Goal: Information Seeking & Learning: Learn about a topic

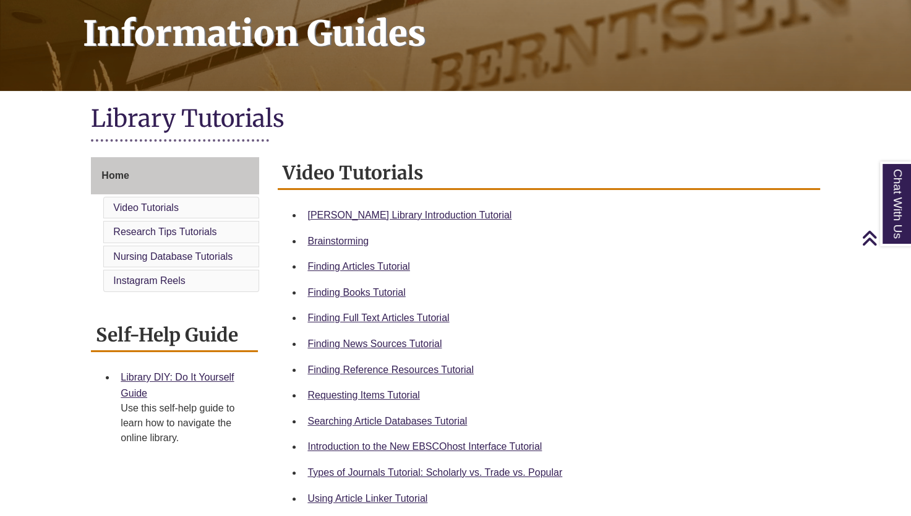
scroll to position [192, 0]
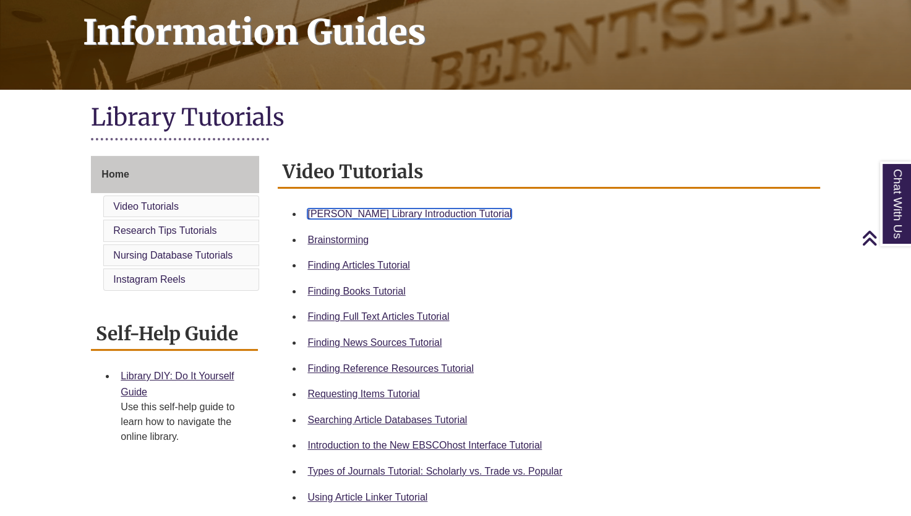
click at [416, 210] on link "Berntsen Library Introduction Tutorial" at bounding box center [409, 213] width 204 height 11
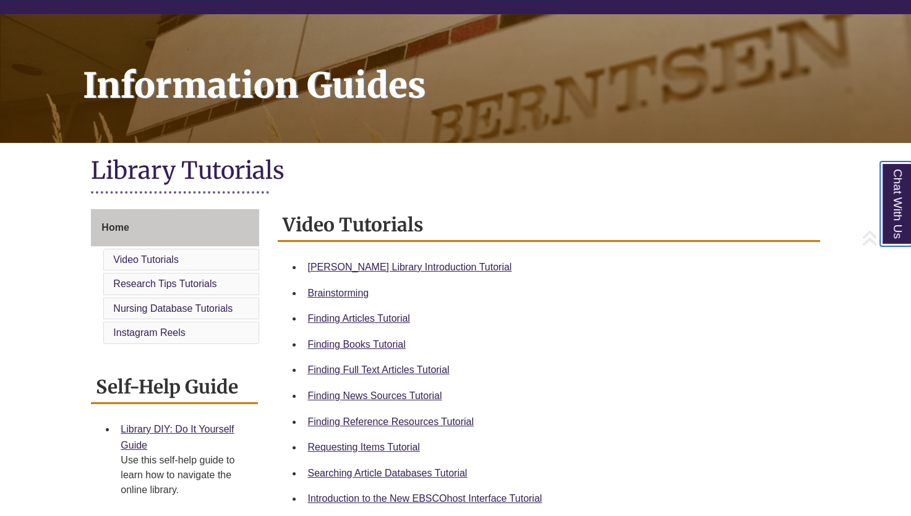
scroll to position [143, 0]
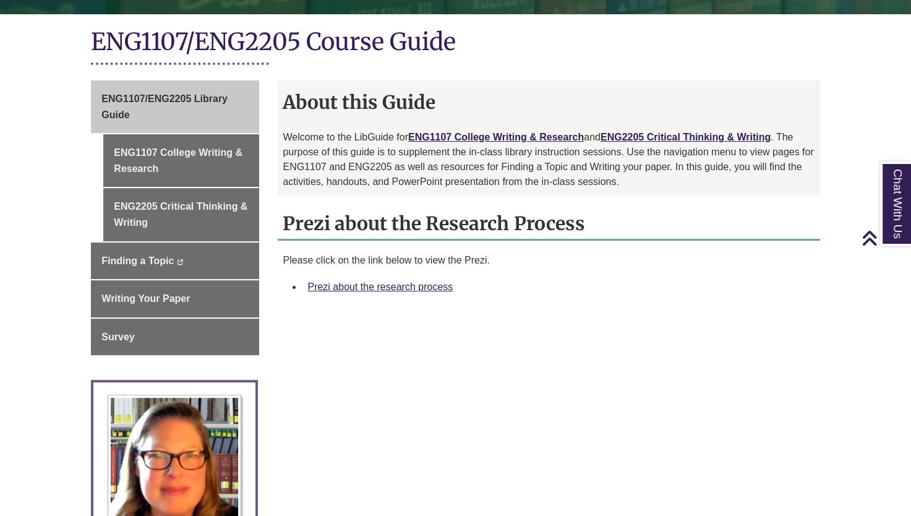
scroll to position [268, 0]
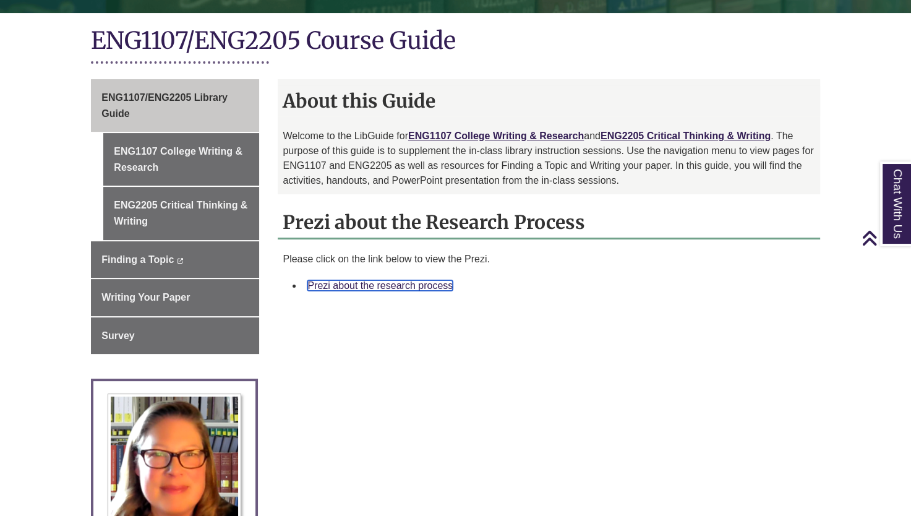
click at [406, 285] on link "Prezi about the research process" at bounding box center [379, 285] width 145 height 11
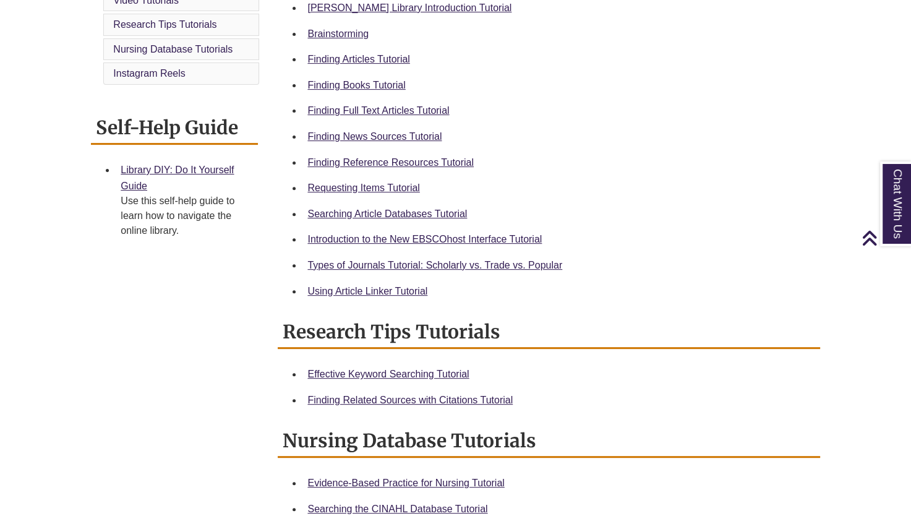
scroll to position [360, 0]
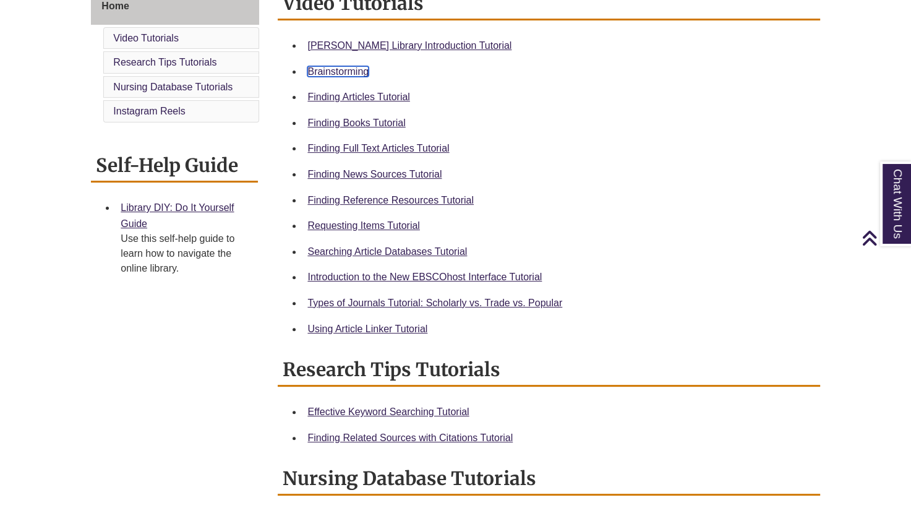
click at [343, 70] on link "Brainstorming" at bounding box center [337, 71] width 61 height 11
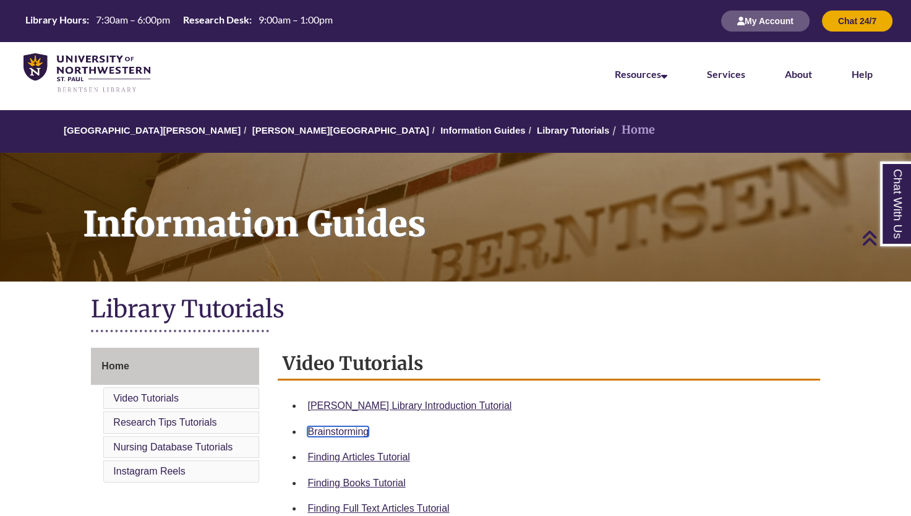
scroll to position [0, 0]
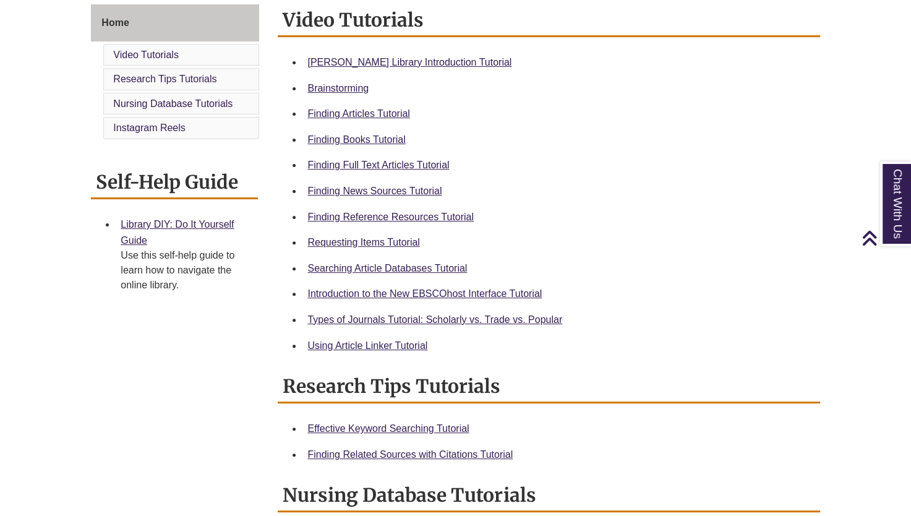
scroll to position [344, 0]
click at [406, 216] on link "Finding Reference Resources Tutorial" at bounding box center [390, 216] width 166 height 11
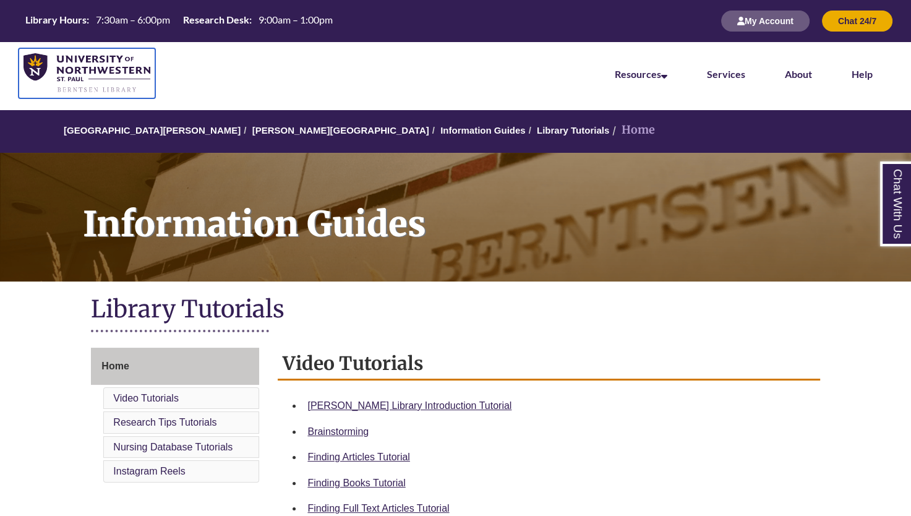
click at [87, 57] on img at bounding box center [87, 73] width 127 height 40
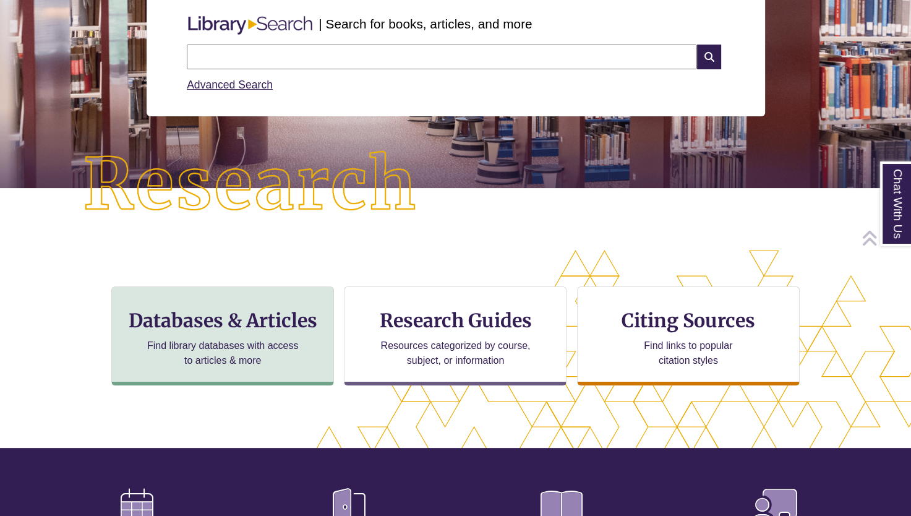
scroll to position [169, 0]
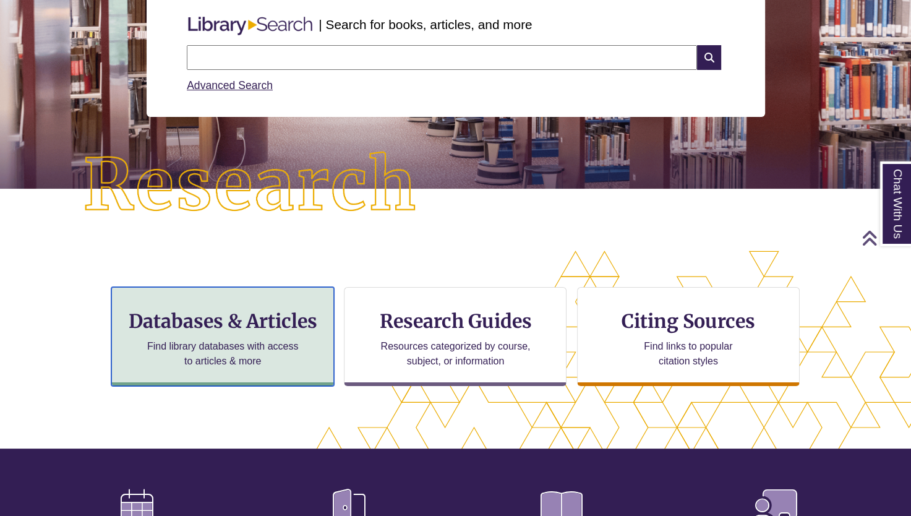
click at [235, 328] on h3 "Databases & Articles" at bounding box center [223, 321] width 202 height 24
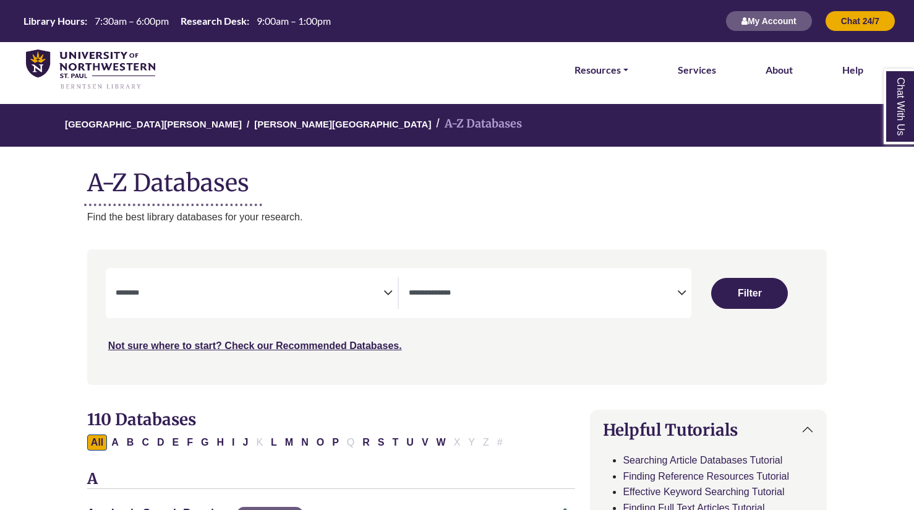
select select "Database Subject Filter"
click at [428, 300] on span "Search filters" at bounding box center [543, 293] width 268 height 32
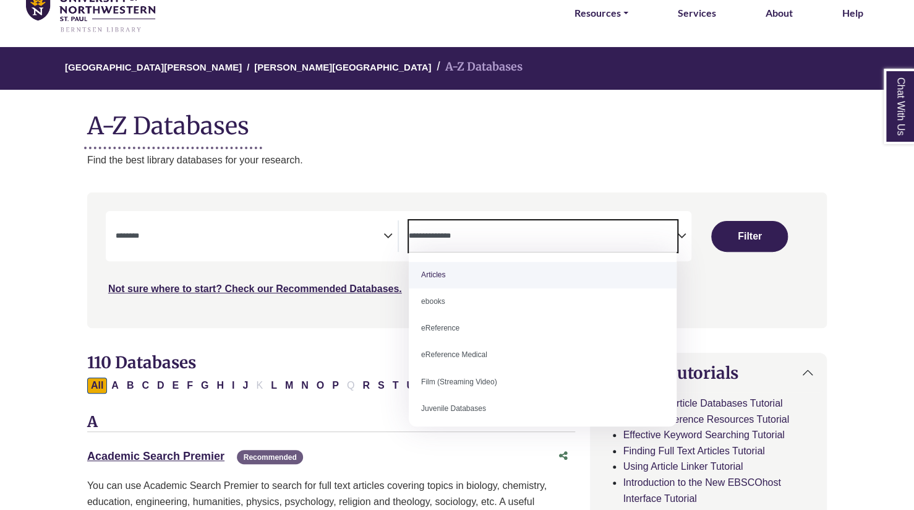
scroll to position [69, 0]
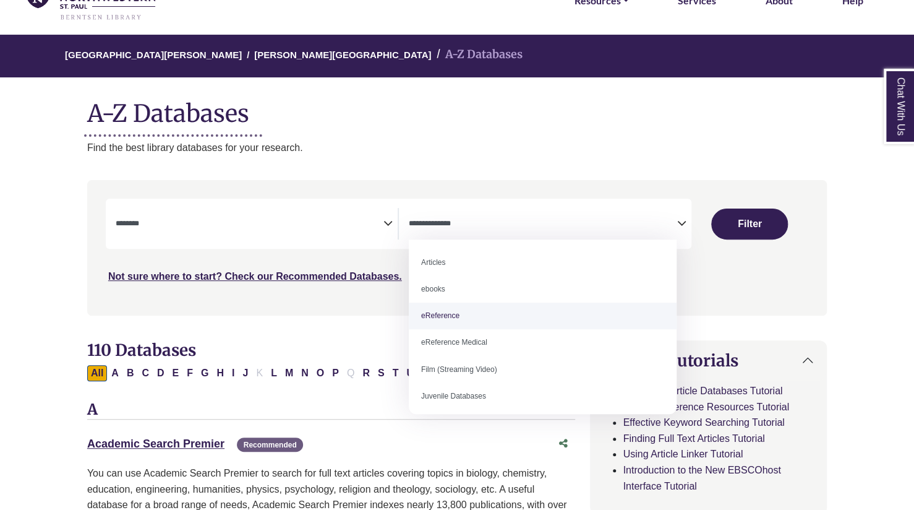
select select "*****"
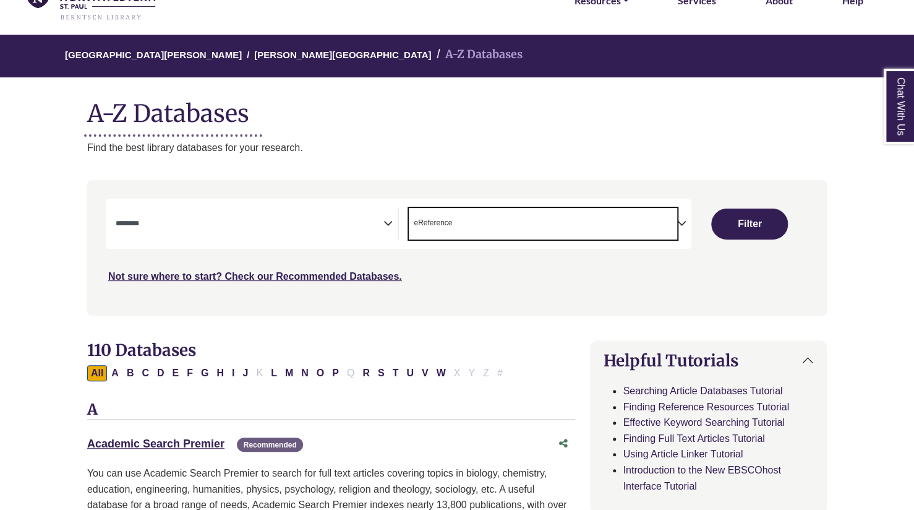
click at [230, 247] on div "**********" at bounding box center [399, 224] width 586 height 50
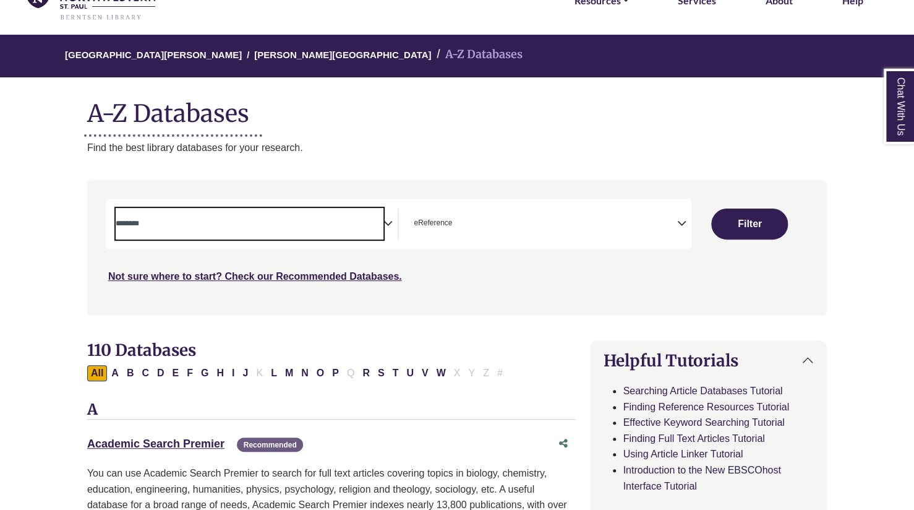
click at [237, 238] on span "Search filters" at bounding box center [250, 224] width 268 height 32
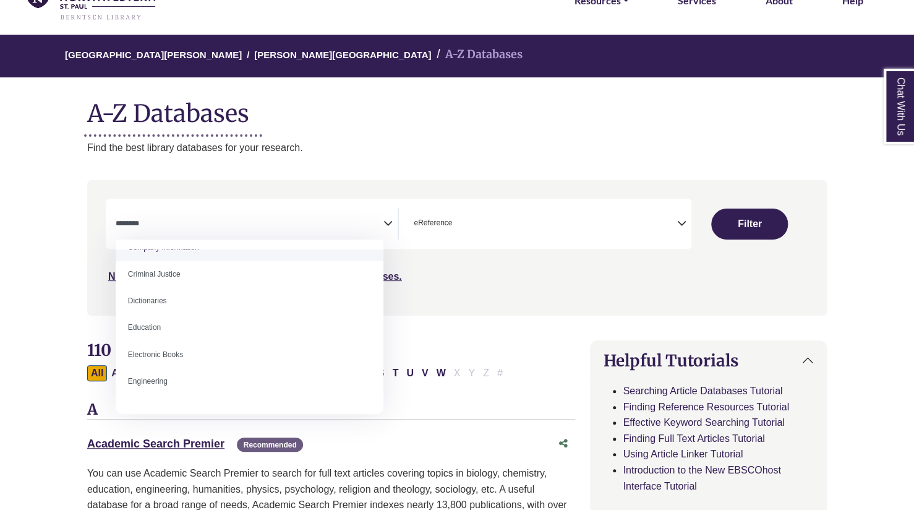
scroll to position [286, 0]
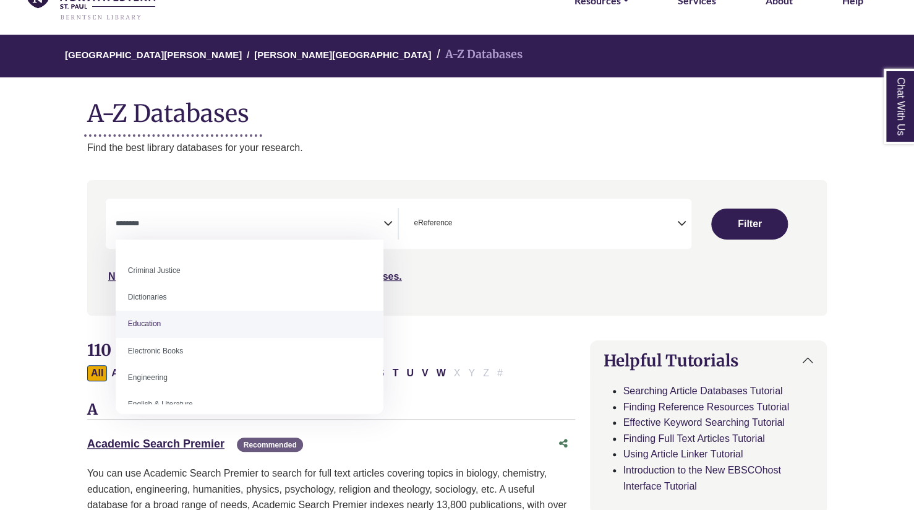
select select "*****"
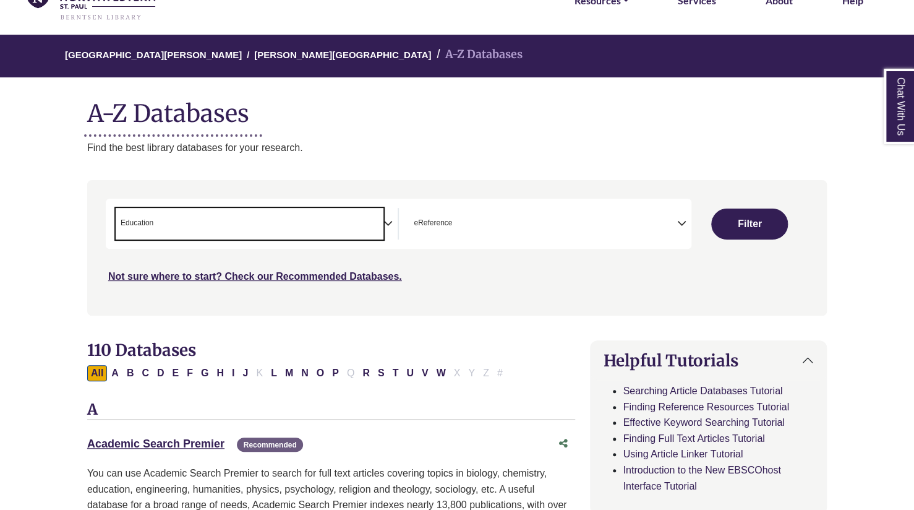
scroll to position [156, 0]
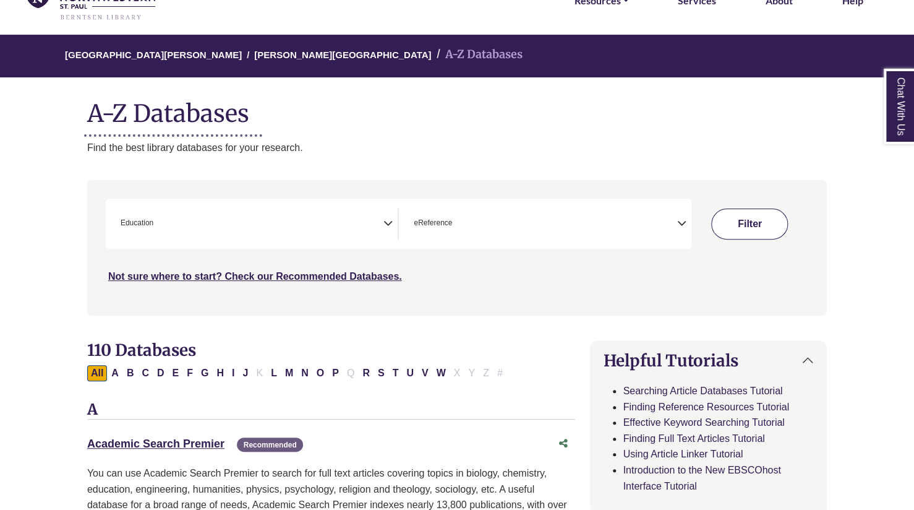
click at [752, 224] on button "Filter" at bounding box center [749, 223] width 77 height 31
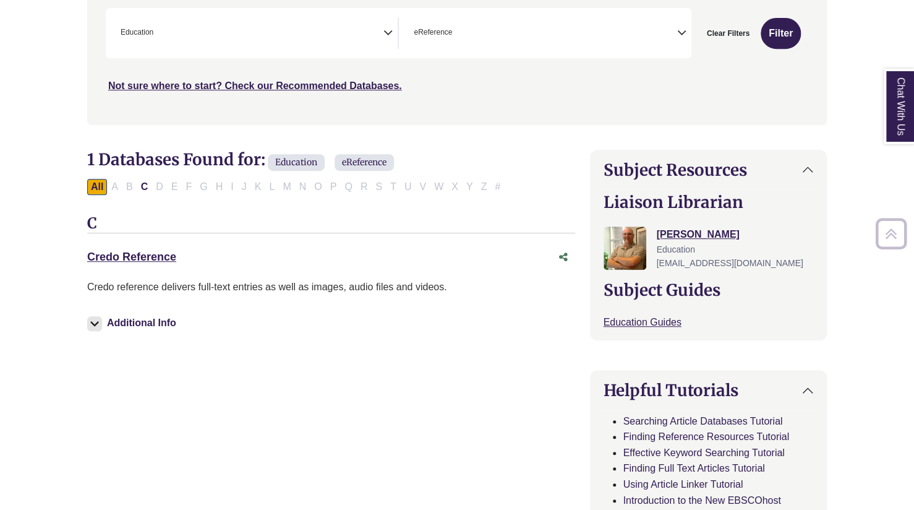
scroll to position [260, 0]
click at [143, 254] on link "Credo Reference This link opens in a new window" at bounding box center [131, 256] width 89 height 12
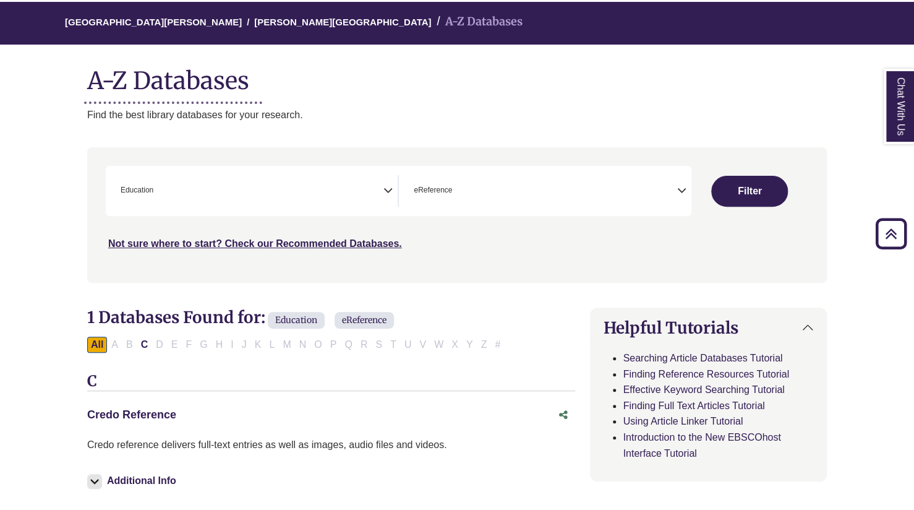
scroll to position [69, 0]
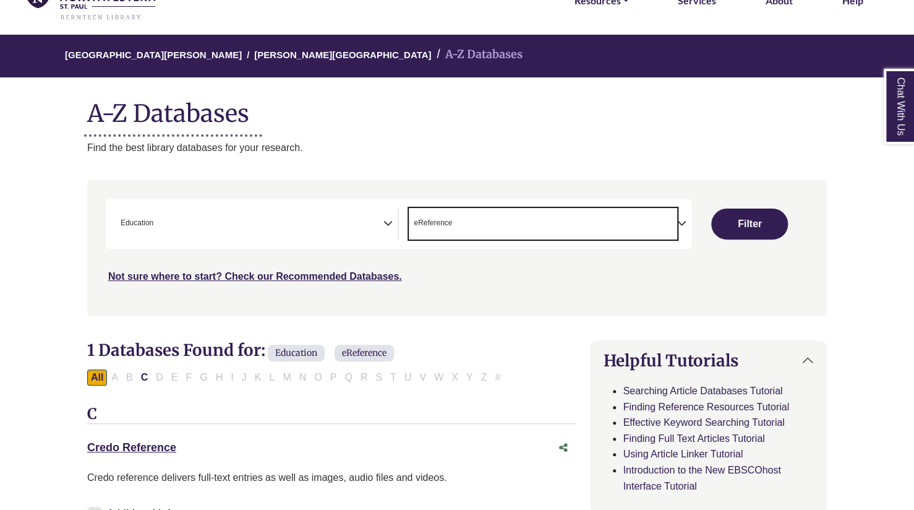
click at [489, 226] on span "× eReference" at bounding box center [543, 224] width 268 height 32
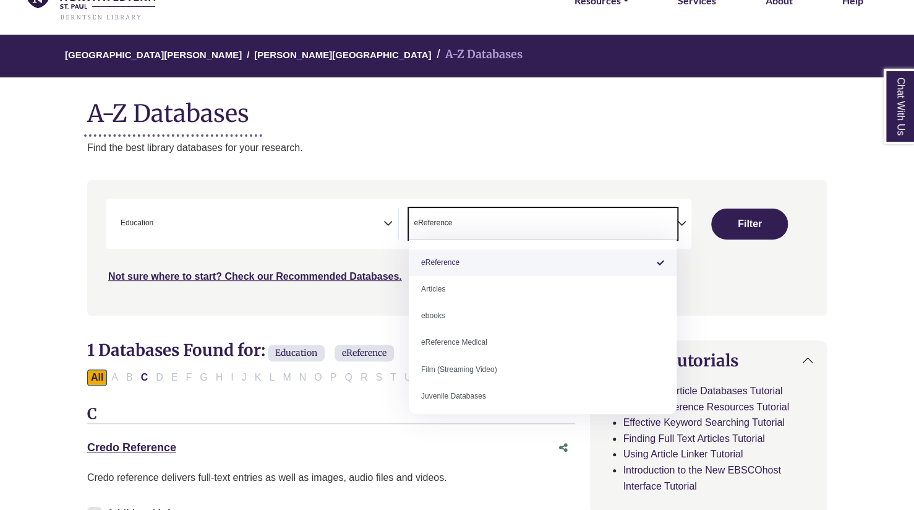
click at [487, 225] on span "× eReference" at bounding box center [543, 224] width 268 height 32
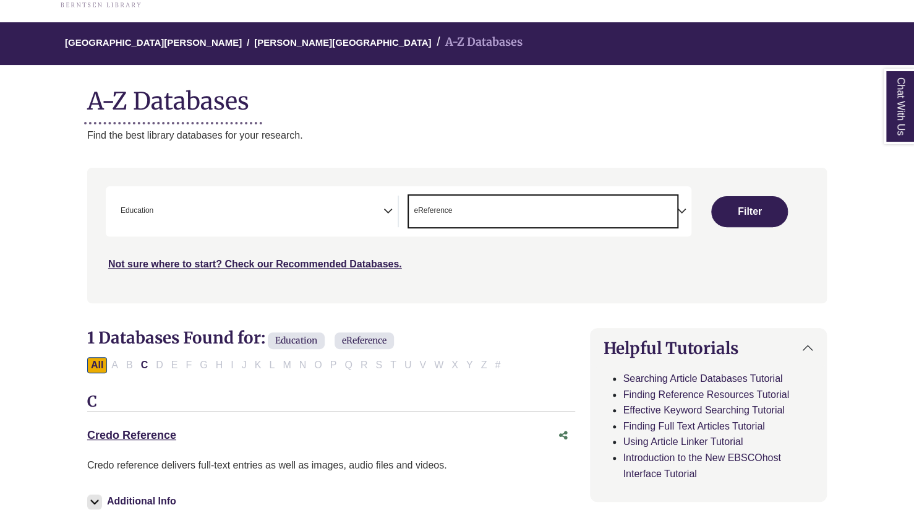
scroll to position [0, 0]
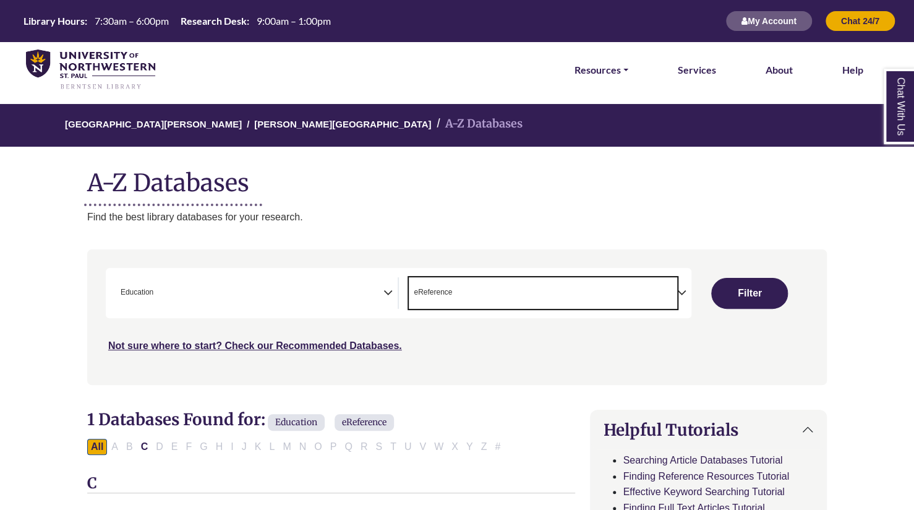
select select "Database Subject Filter"
select select "Database Types Filter"
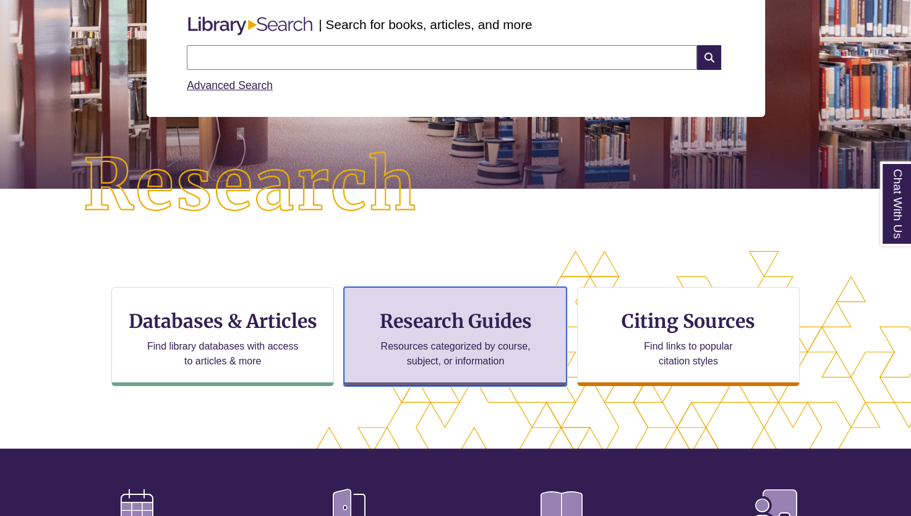
click at [453, 348] on p "Resources categorized by course, subject, or information" at bounding box center [455, 354] width 161 height 30
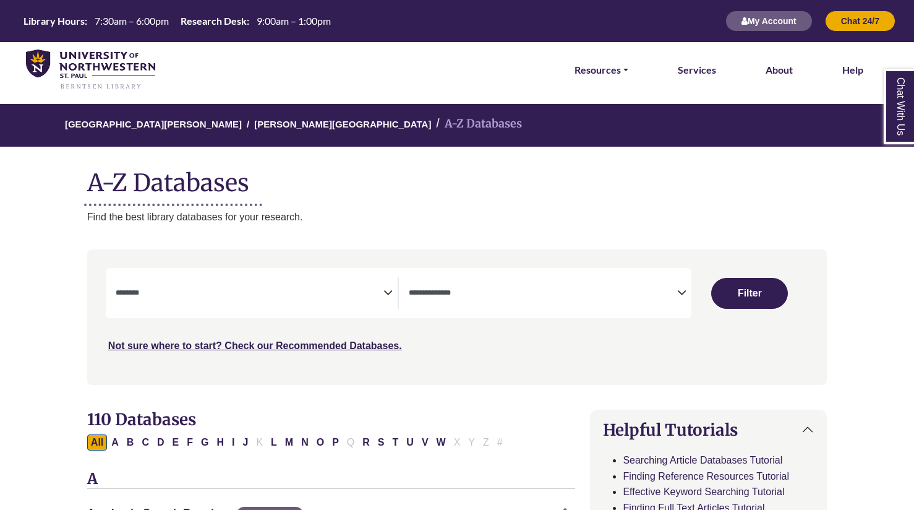
select select "Database Subject Filter"
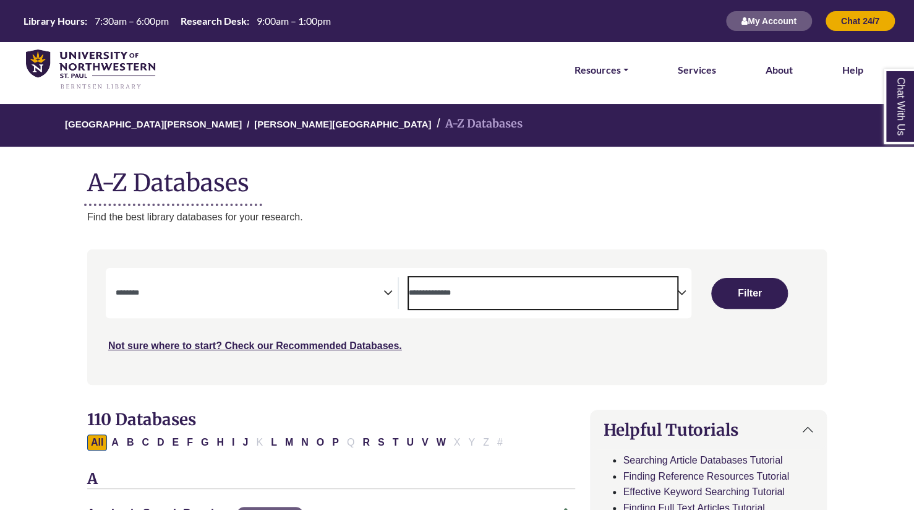
click at [464, 278] on span "Search filters" at bounding box center [543, 293] width 268 height 32
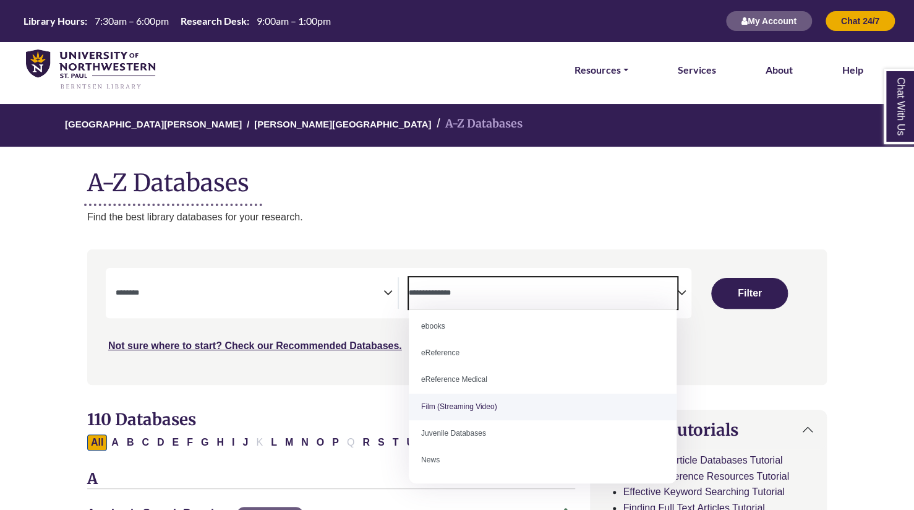
scroll to position [85, 0]
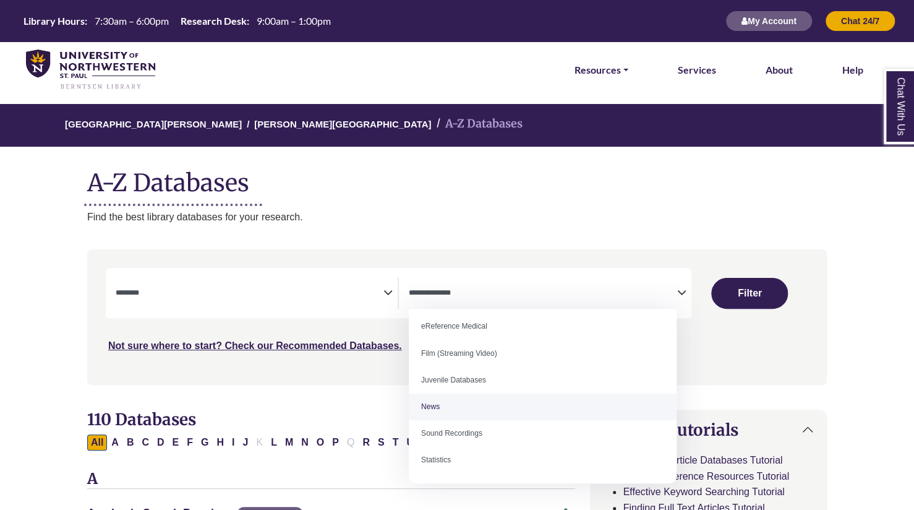
select select "*****"
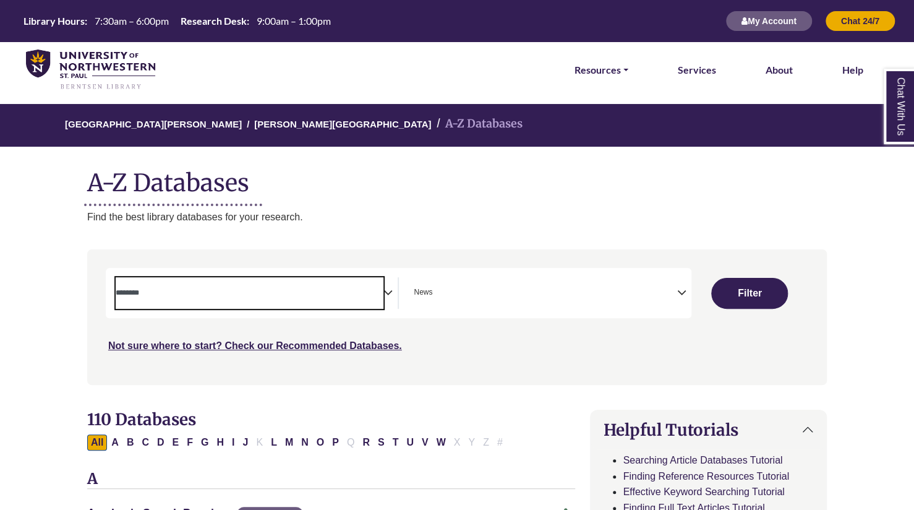
click at [349, 294] on textarea "Search" at bounding box center [250, 294] width 268 height 10
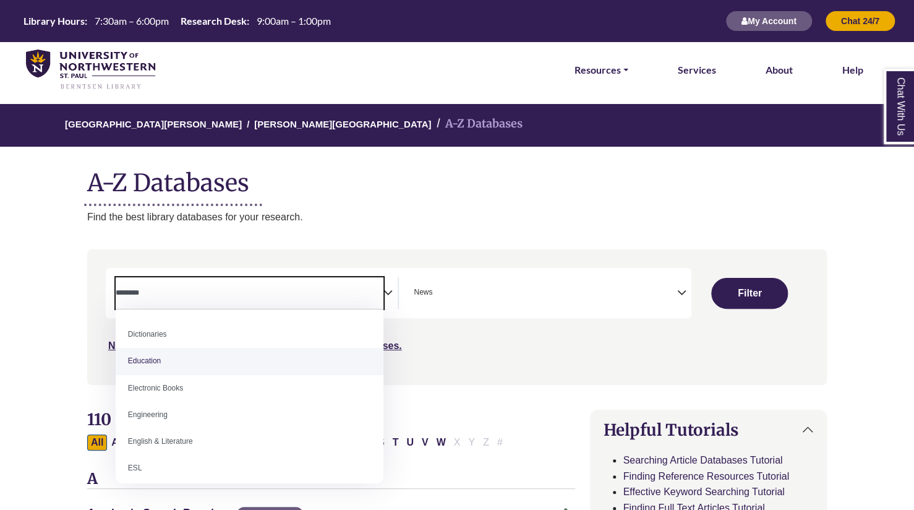
scroll to position [314, 0]
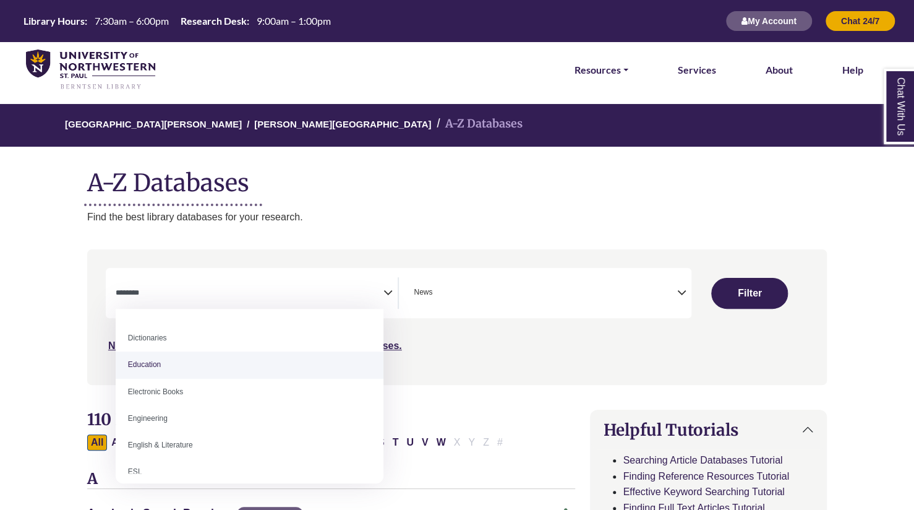
select select "*****"
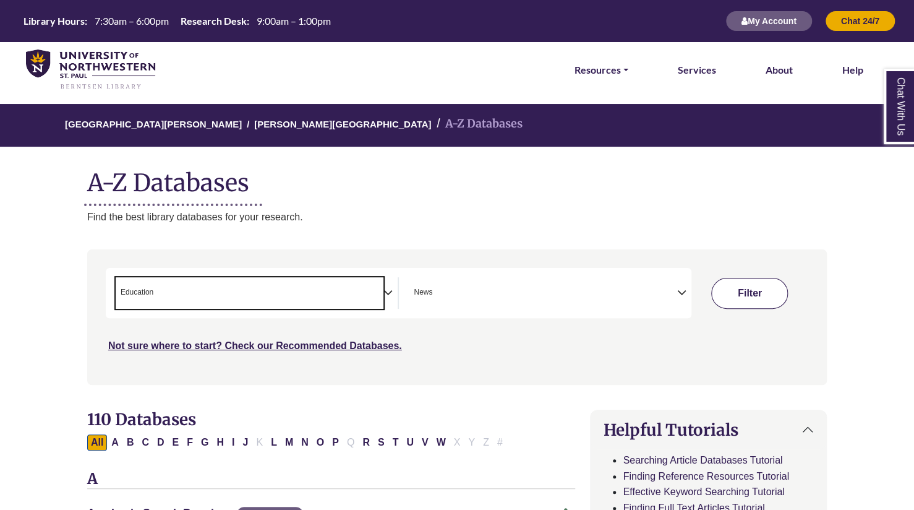
click at [770, 296] on button "Filter" at bounding box center [749, 293] width 77 height 31
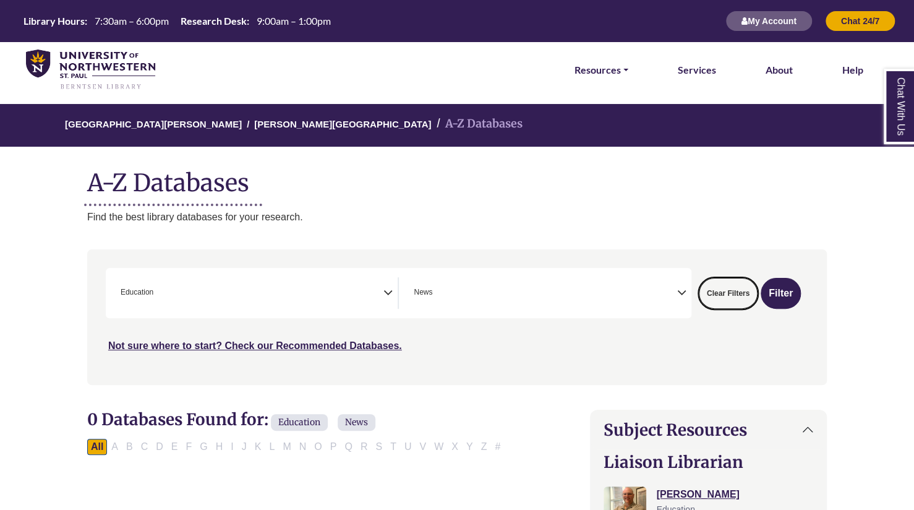
click at [727, 294] on button "Clear Filters" at bounding box center [728, 293] width 59 height 31
select select "Database Subject Filter"
select select "Database Types Filter"
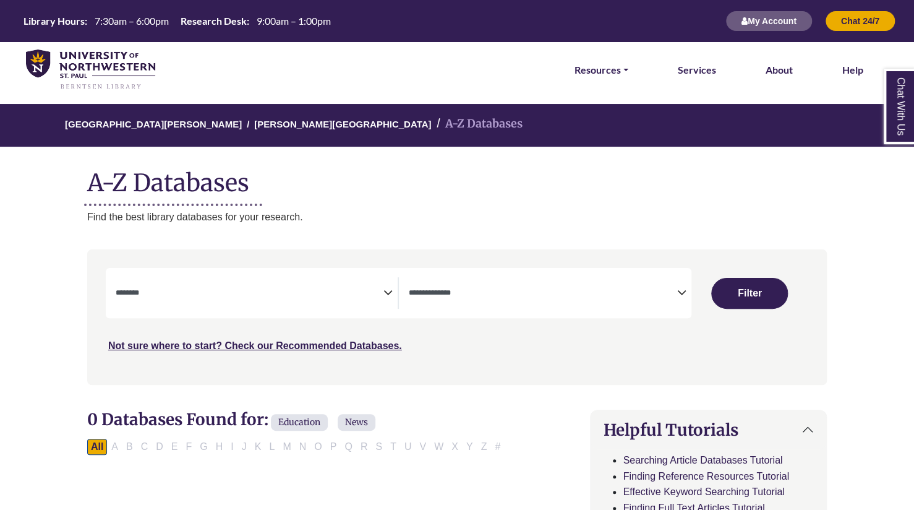
select select "Database Subject Filter"
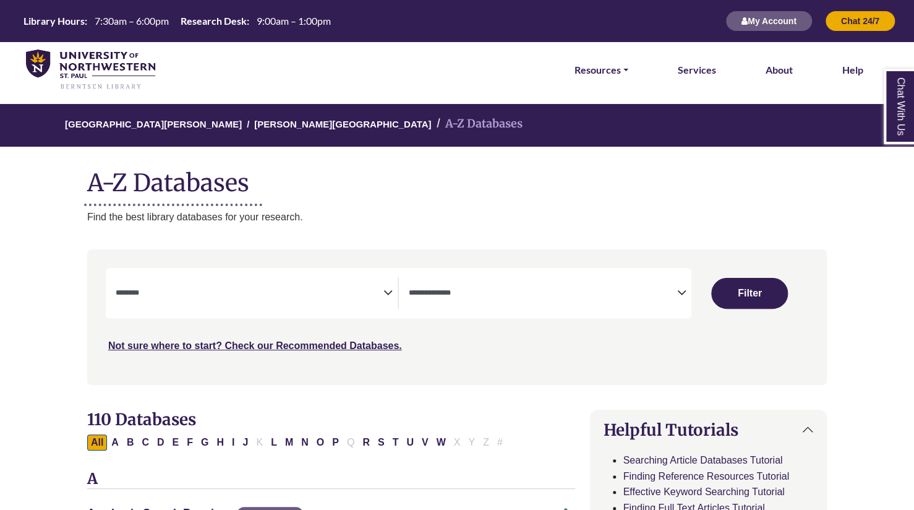
scroll to position [72, 0]
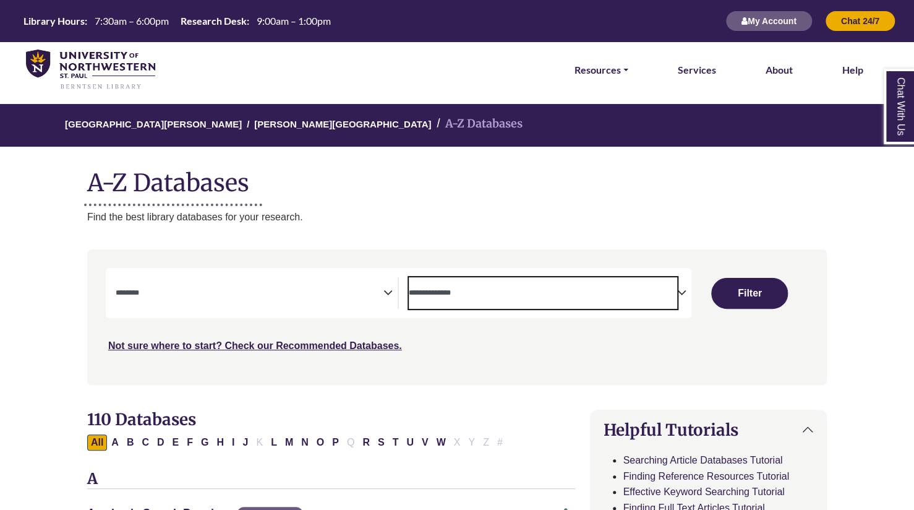
click at [532, 306] on span "Search filters" at bounding box center [543, 293] width 268 height 32
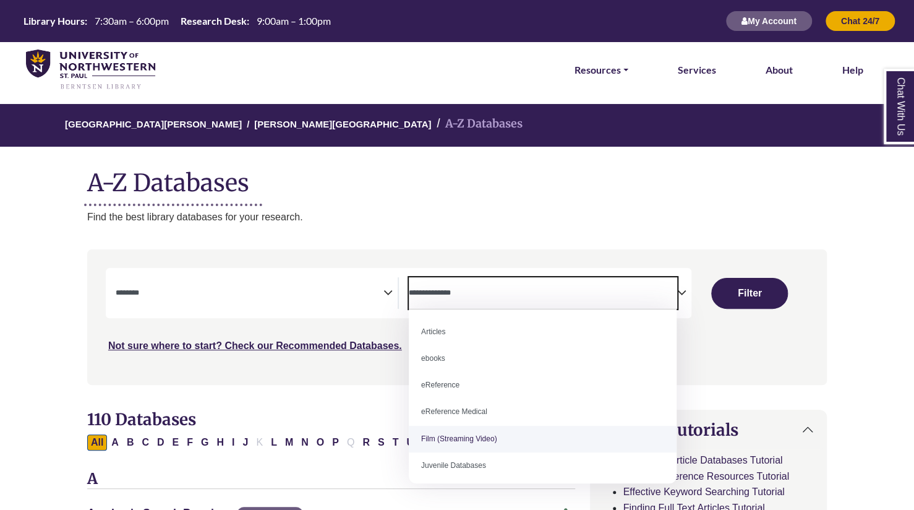
scroll to position [85, 0]
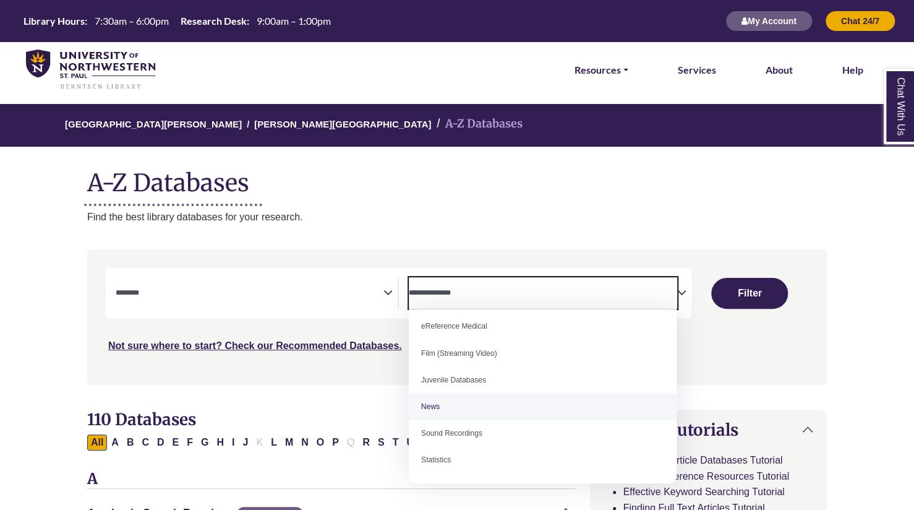
select select "*****"
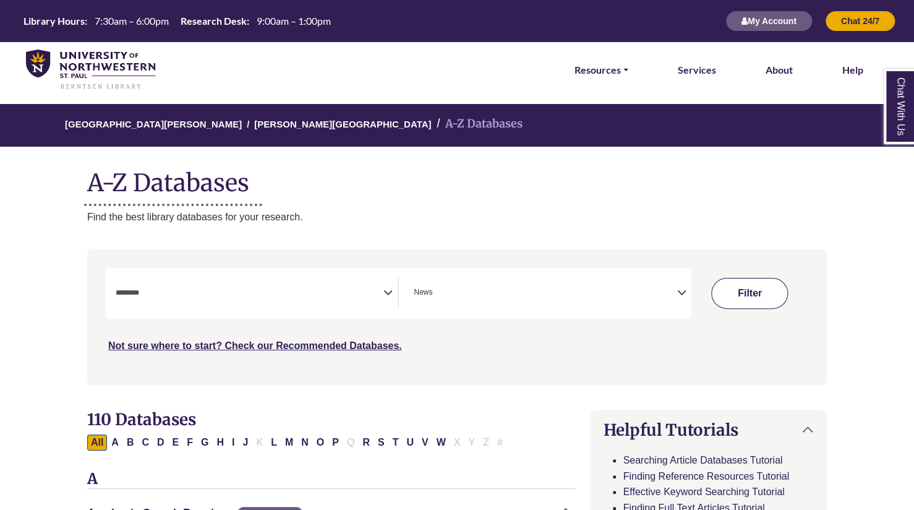
click at [754, 291] on button "Filter" at bounding box center [749, 293] width 77 height 31
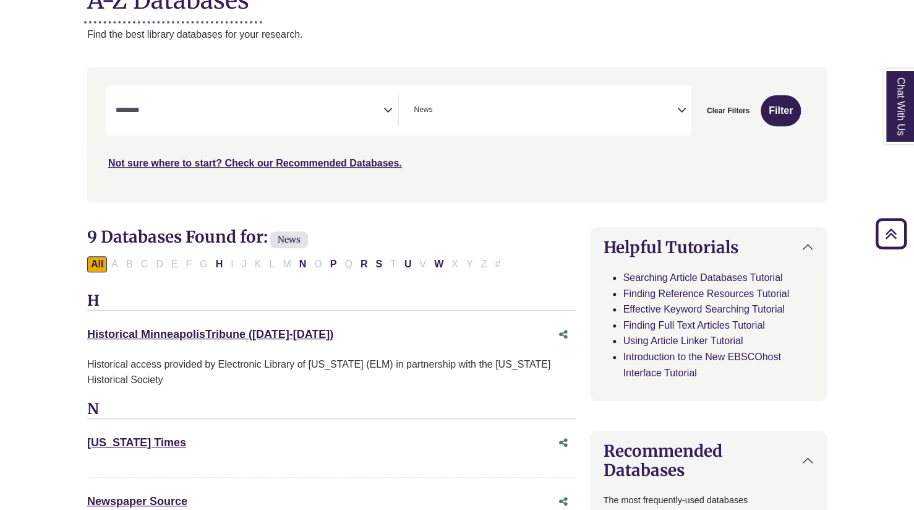
scroll to position [184, 0]
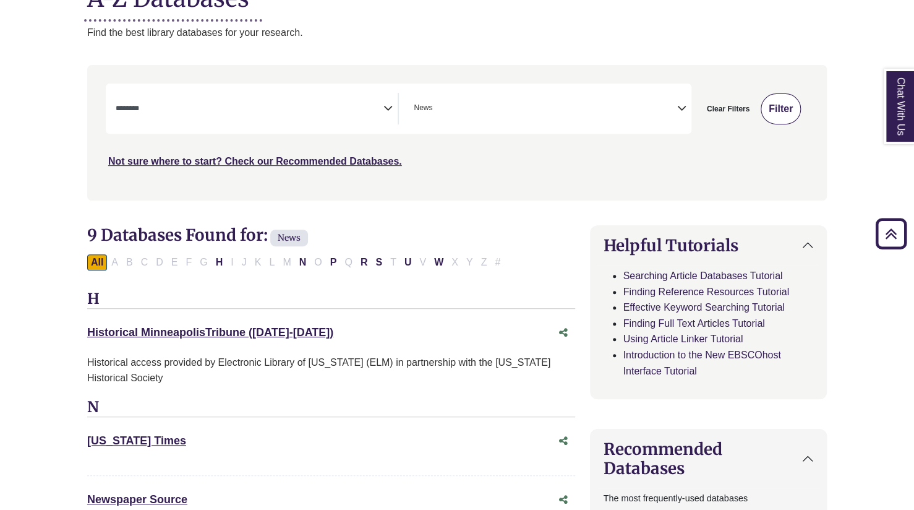
click at [773, 113] on button "Filter" at bounding box center [781, 108] width 40 height 31
select select "Database Subject Filter"
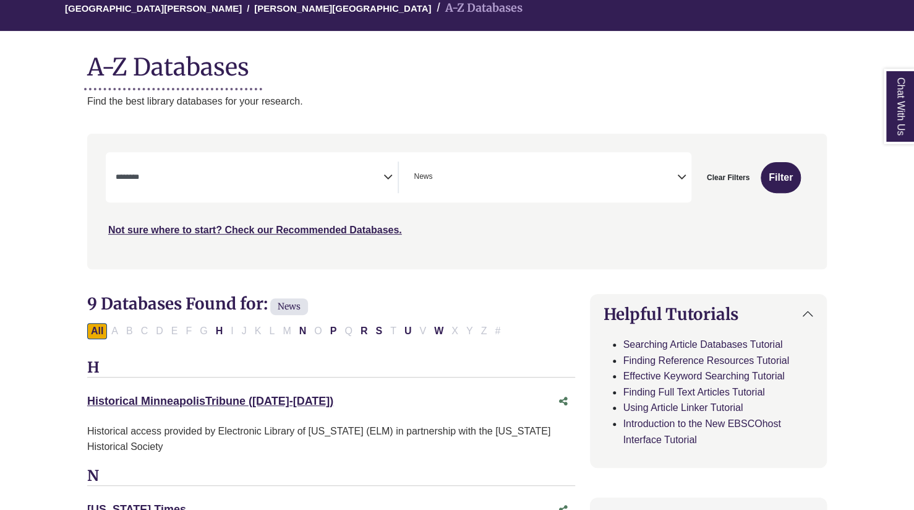
scroll to position [0, 0]
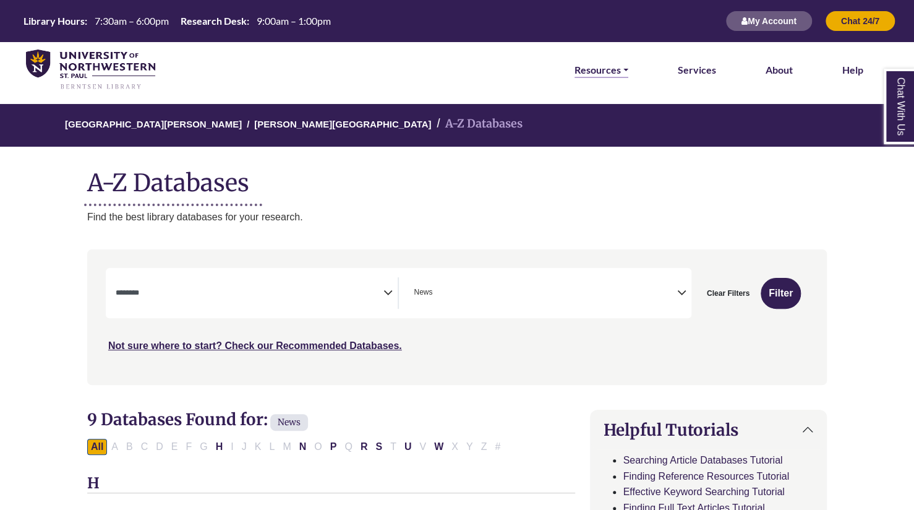
click at [595, 71] on link "Resources" at bounding box center [602, 70] width 54 height 16
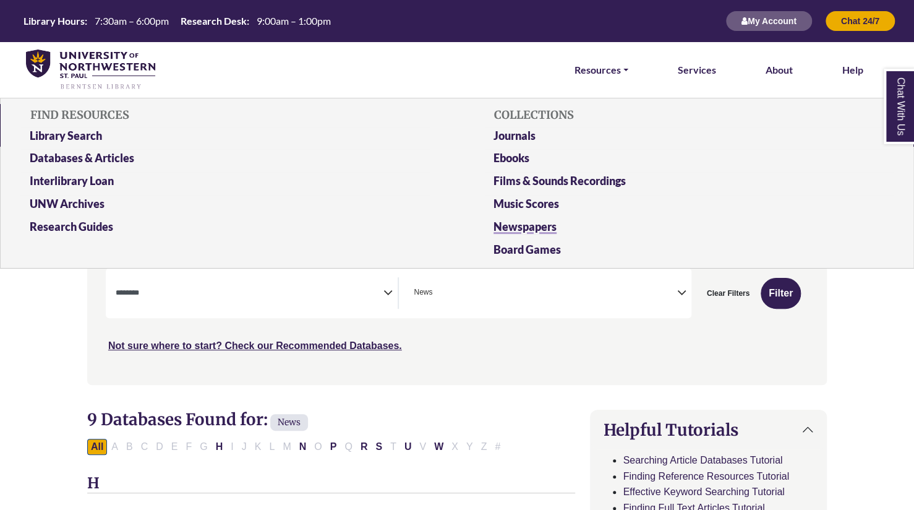
click at [531, 219] on link "Newspapers" at bounding box center [688, 229] width 409 height 23
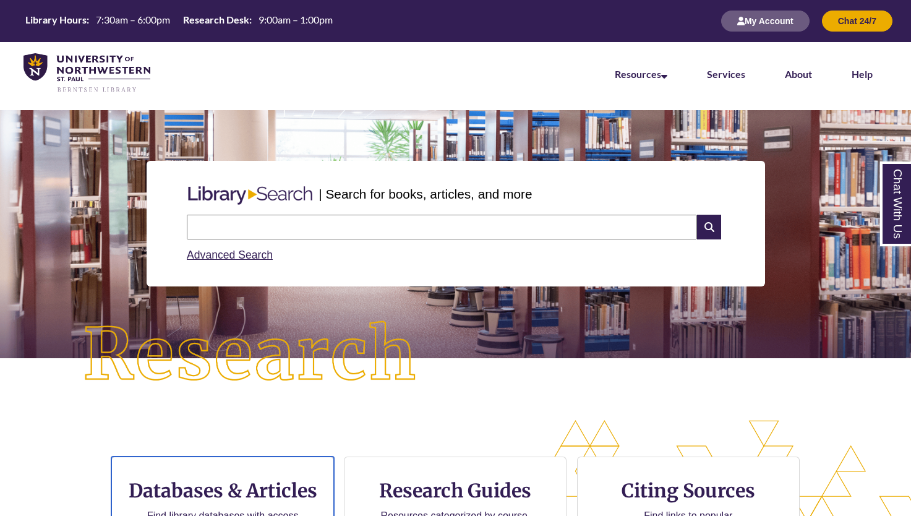
click at [218, 508] on p "Find library databases with access to articles & more" at bounding box center [222, 523] width 161 height 30
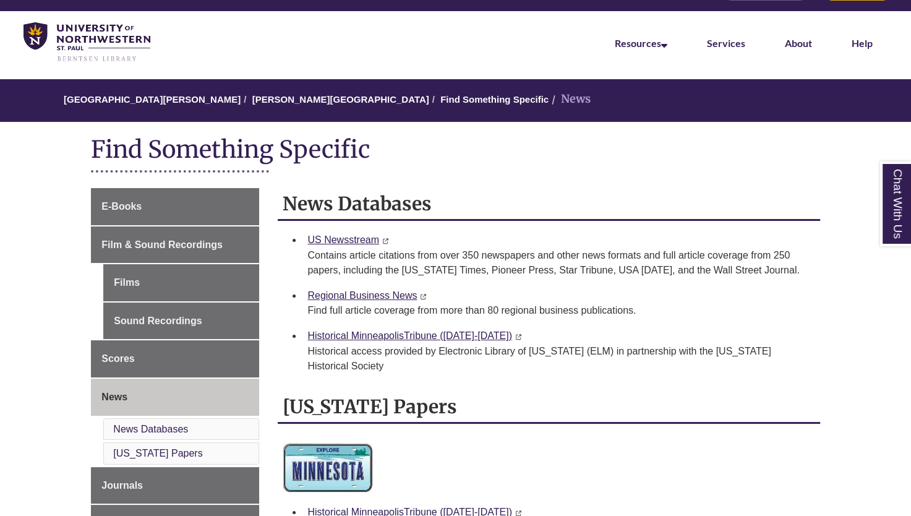
scroll to position [30, 0]
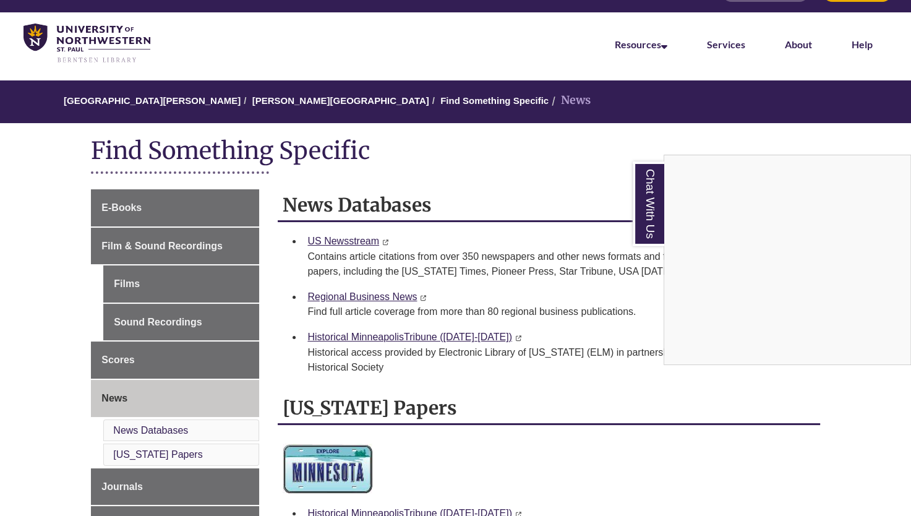
click at [265, 135] on div "Chat With Us" at bounding box center [455, 258] width 911 height 516
